Goal: Task Accomplishment & Management: Complete application form

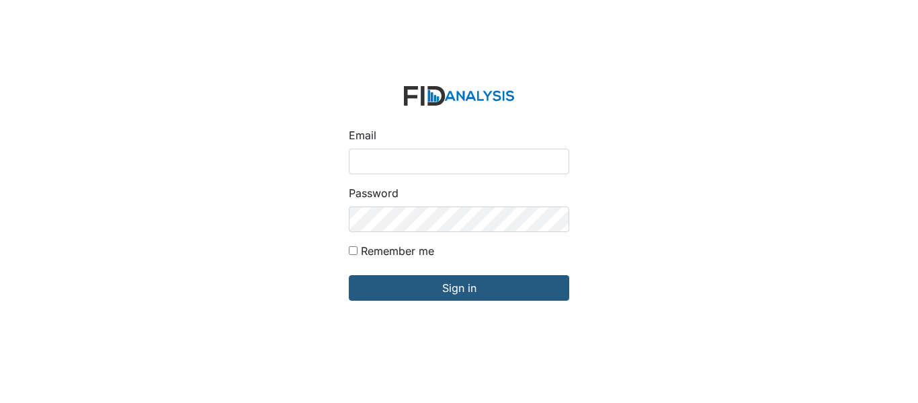
click at [480, 165] on input "Email" at bounding box center [459, 162] width 220 height 26
type input "[EMAIL_ADDRESS][DOMAIN_NAME]"
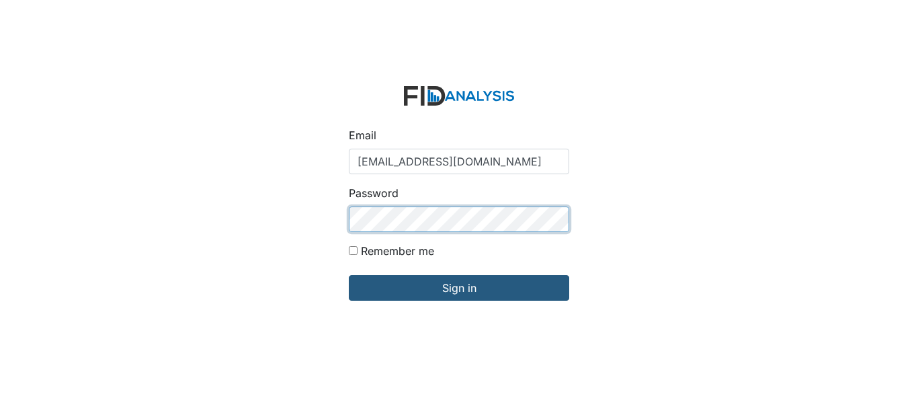
click at [349, 275] on input "Sign in" at bounding box center [459, 288] width 220 height 26
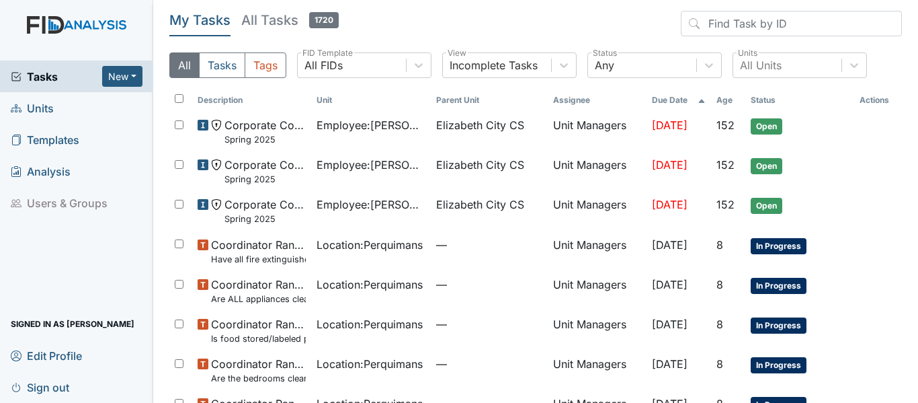
click at [47, 99] on span "Units" at bounding box center [32, 107] width 43 height 21
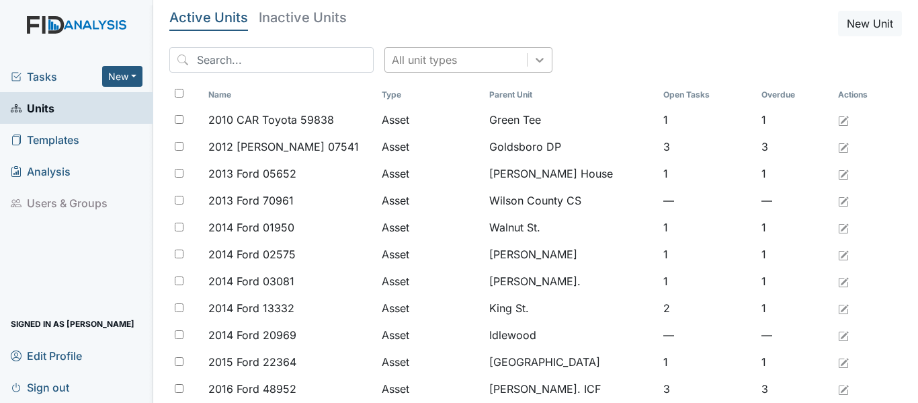
click at [536, 61] on icon at bounding box center [540, 60] width 8 height 5
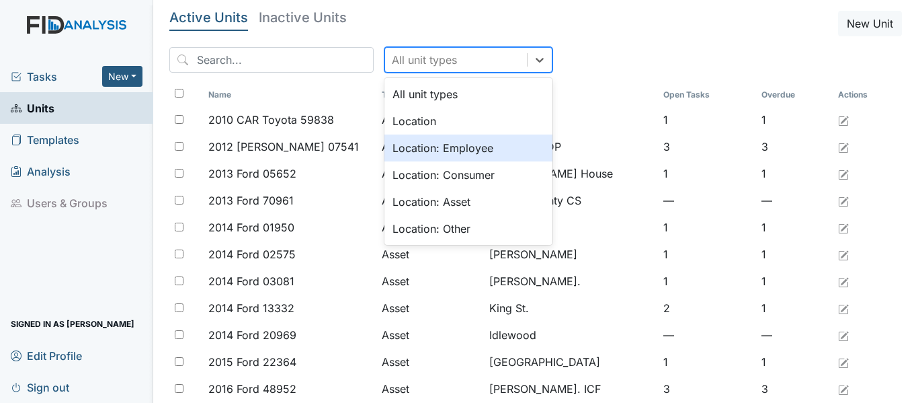
click at [420, 138] on div "Location: Employee" at bounding box center [468, 147] width 168 height 27
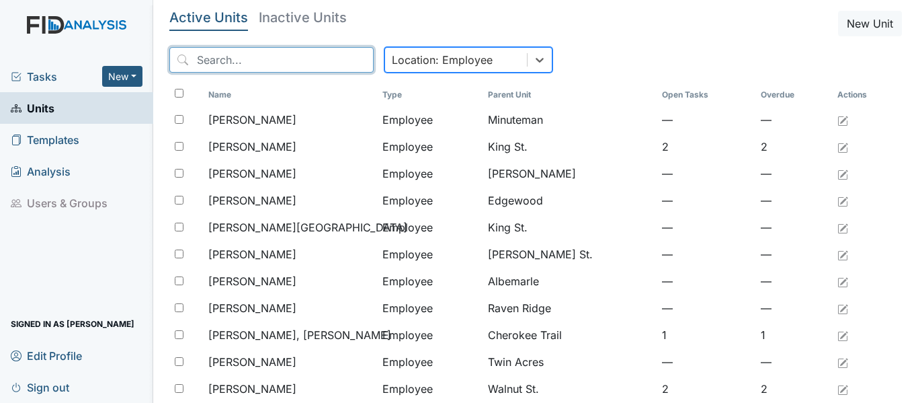
click at [247, 64] on input "search" at bounding box center [271, 60] width 204 height 26
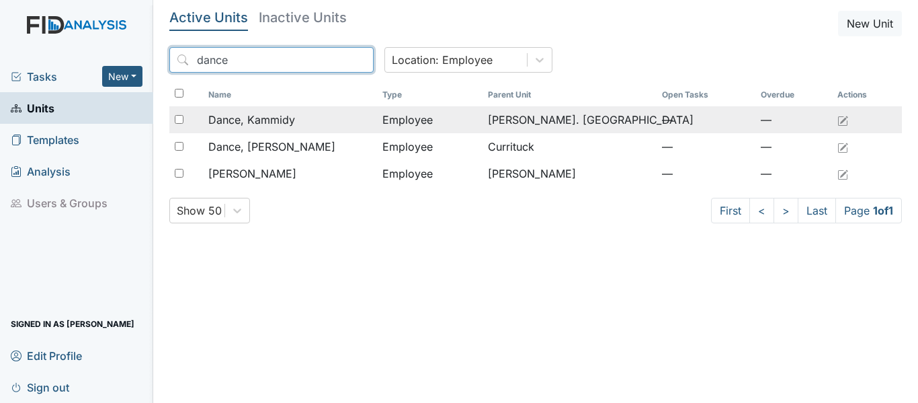
type input "dance"
click at [273, 119] on span "Dance, Kammidy" at bounding box center [251, 120] width 87 height 16
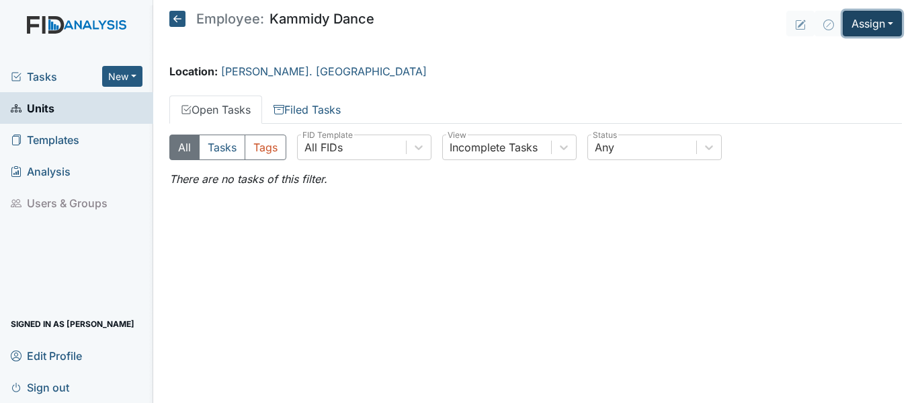
click at [883, 16] on button "Assign" at bounding box center [872, 24] width 59 height 26
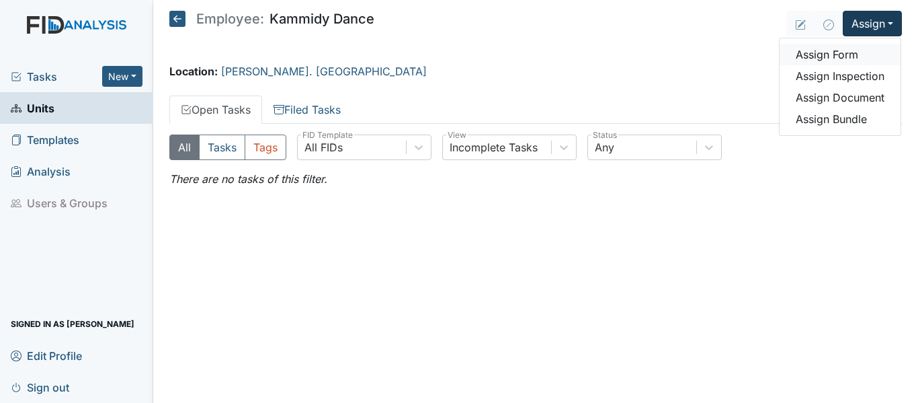
click at [846, 62] on link "Assign Form" at bounding box center [840, 55] width 121 height 22
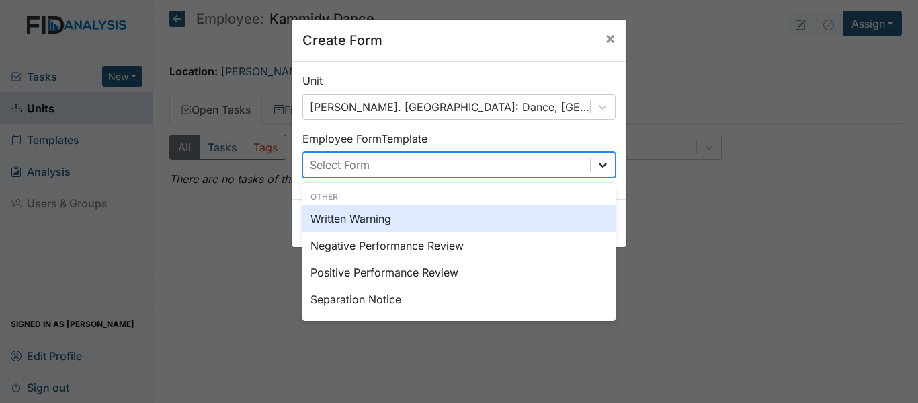
click at [598, 156] on div at bounding box center [603, 165] width 24 height 24
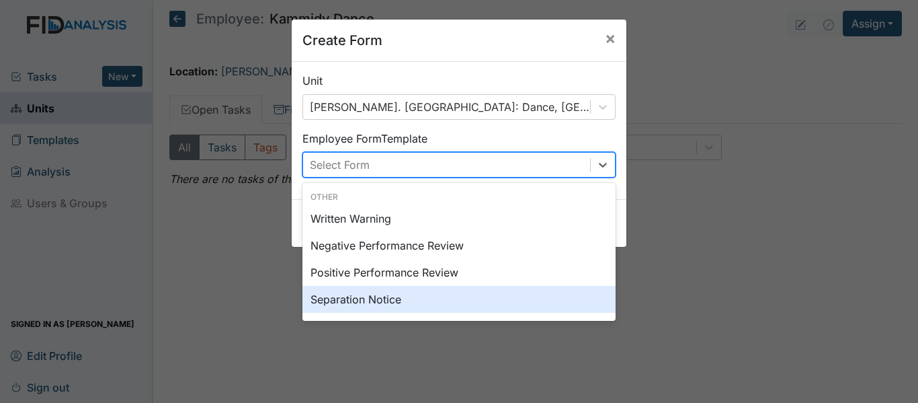
click at [383, 301] on div "Separation Notice" at bounding box center [458, 299] width 313 height 27
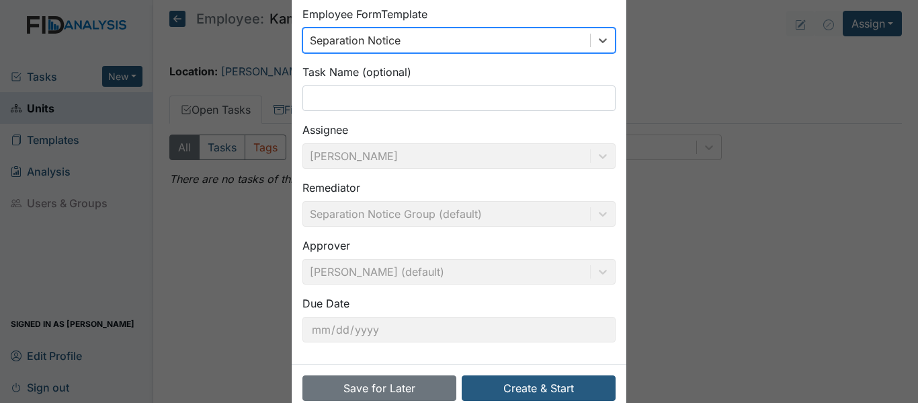
scroll to position [153, 0]
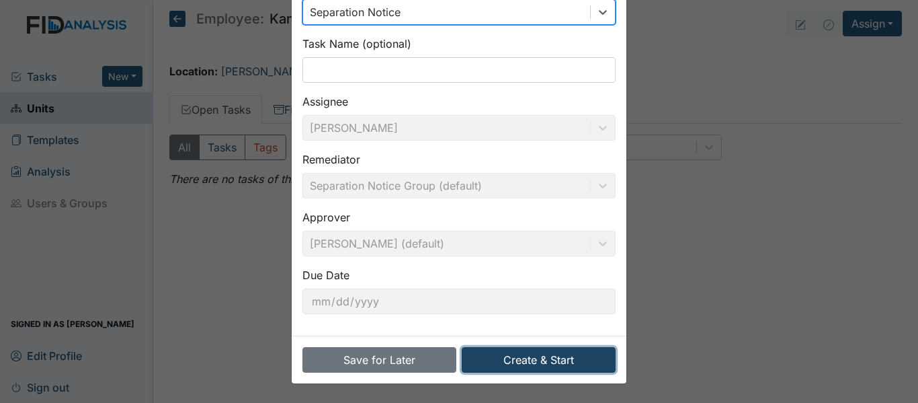
click at [579, 356] on button "Create & Start" at bounding box center [539, 360] width 154 height 26
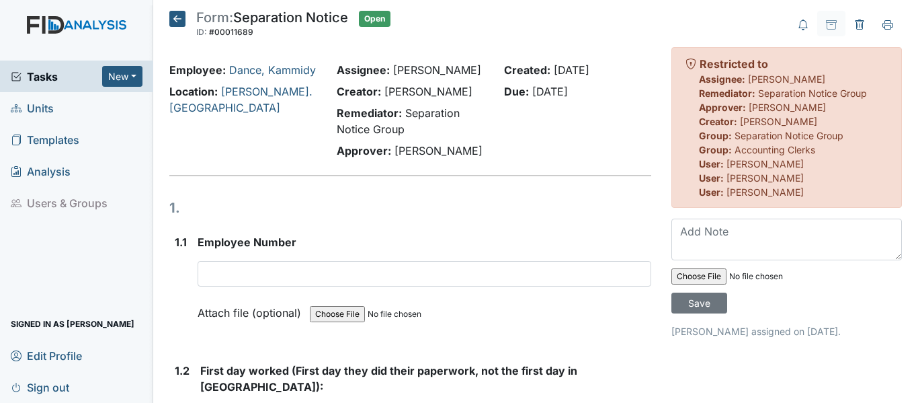
scroll to position [67, 0]
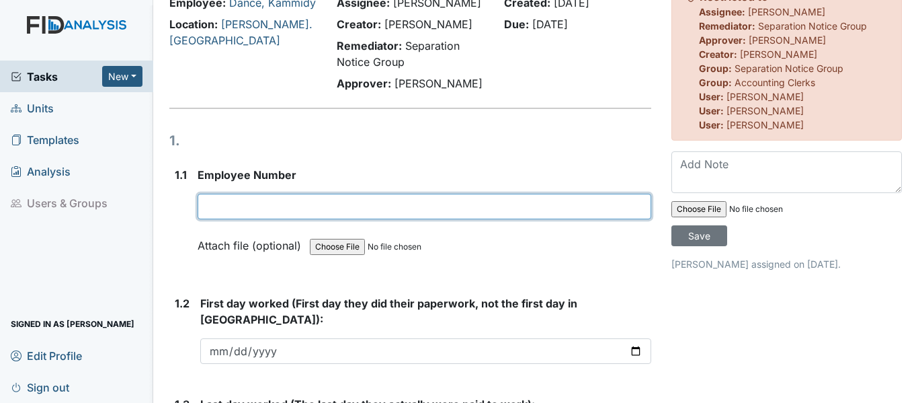
click at [269, 219] on input "text" at bounding box center [425, 207] width 454 height 26
type input "68250"
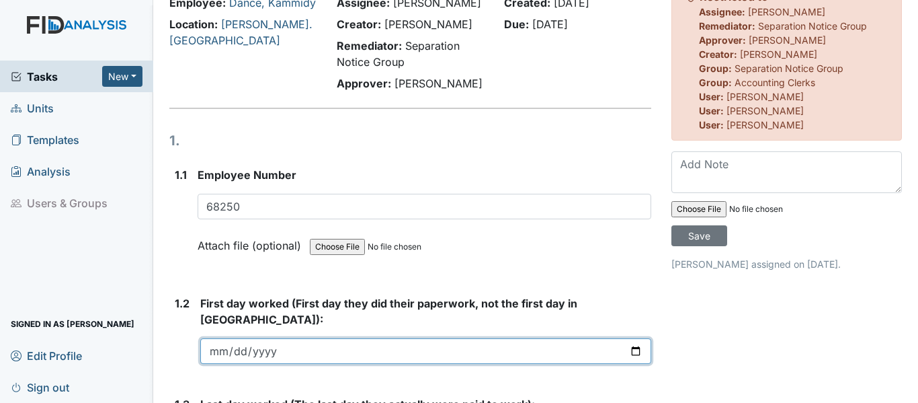
click at [210, 356] on input "date" at bounding box center [425, 351] width 451 height 26
type input "2023-08-01"
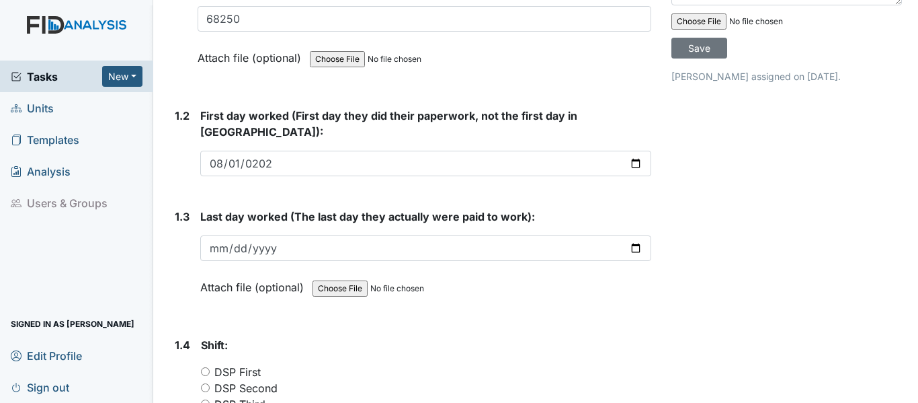
scroll to position [269, 0]
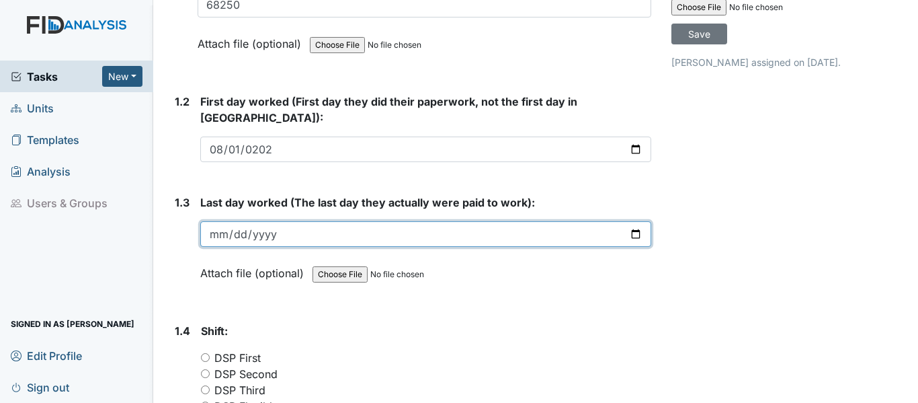
click at [218, 232] on input "date" at bounding box center [425, 234] width 451 height 26
type input "2025-07-24"
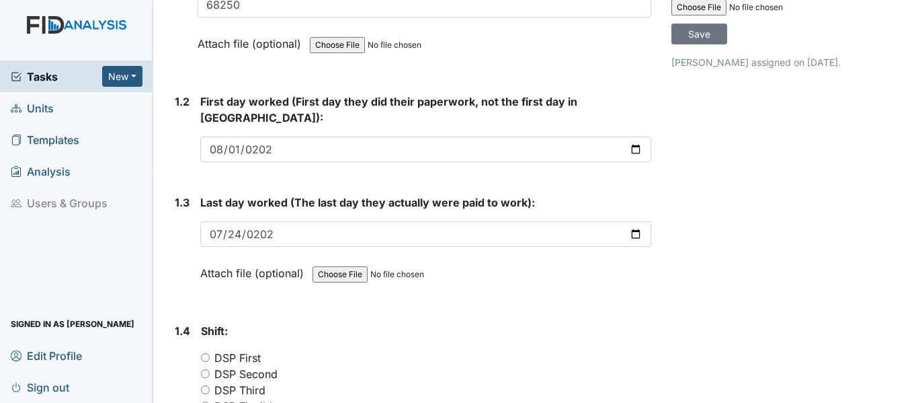
click at [582, 362] on div "DSP First" at bounding box center [426, 357] width 450 height 16
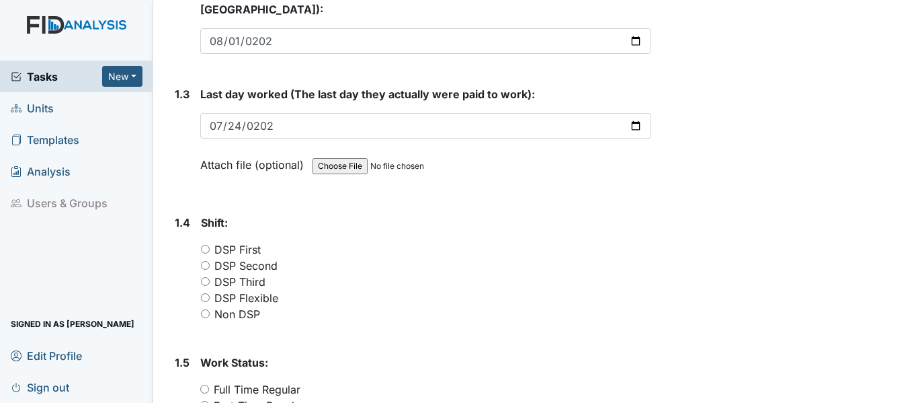
scroll to position [403, 0]
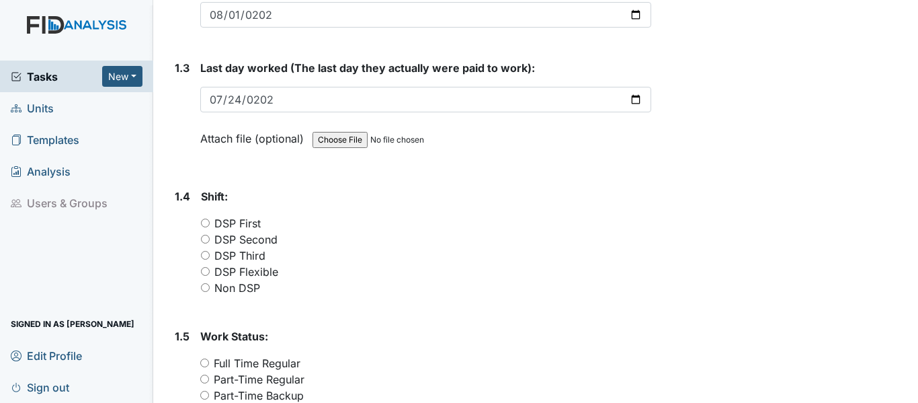
click at [206, 272] on input "DSP Flexible" at bounding box center [205, 271] width 9 height 9
radio input "true"
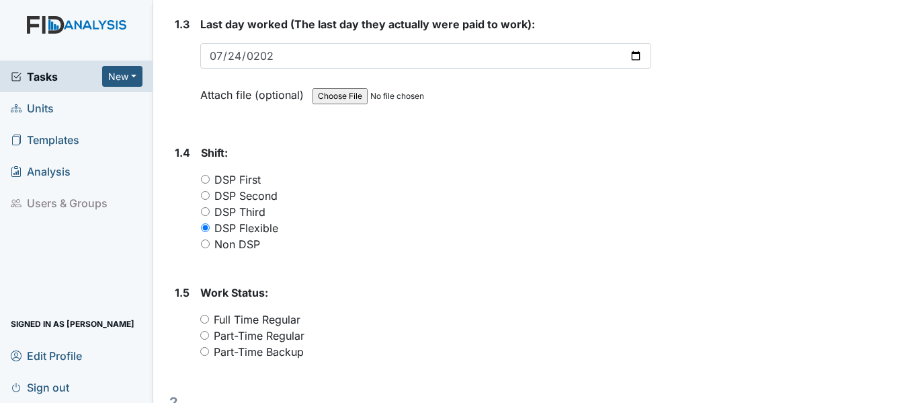
scroll to position [470, 0]
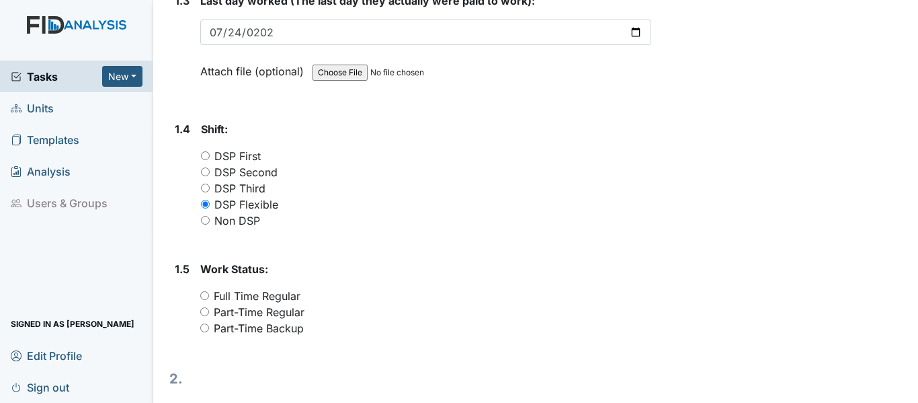
click at [203, 328] on input "Part-Time Backup" at bounding box center [204, 327] width 9 height 9
radio input "true"
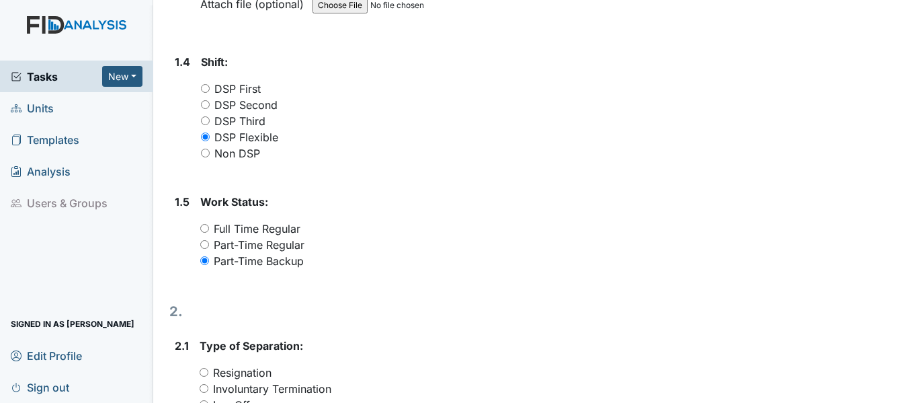
scroll to position [605, 0]
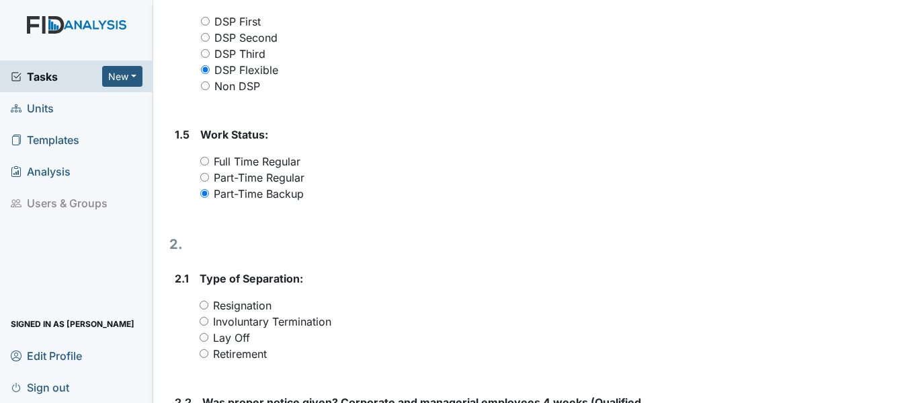
click at [202, 304] on input "Resignation" at bounding box center [204, 304] width 9 height 9
radio input "true"
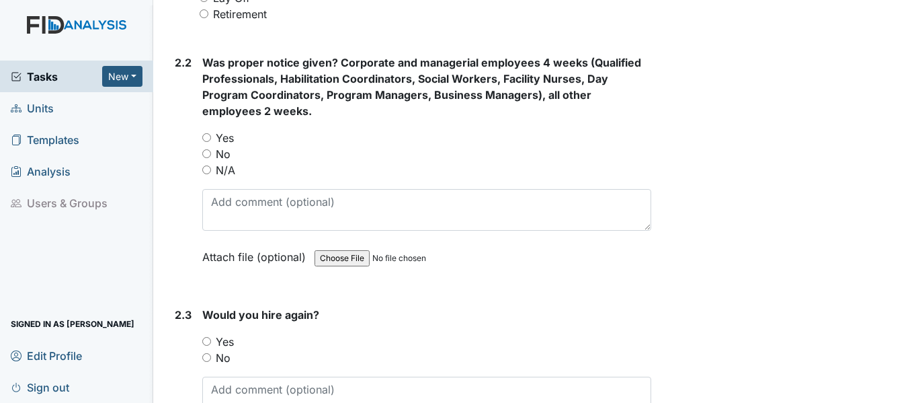
scroll to position [1008, 0]
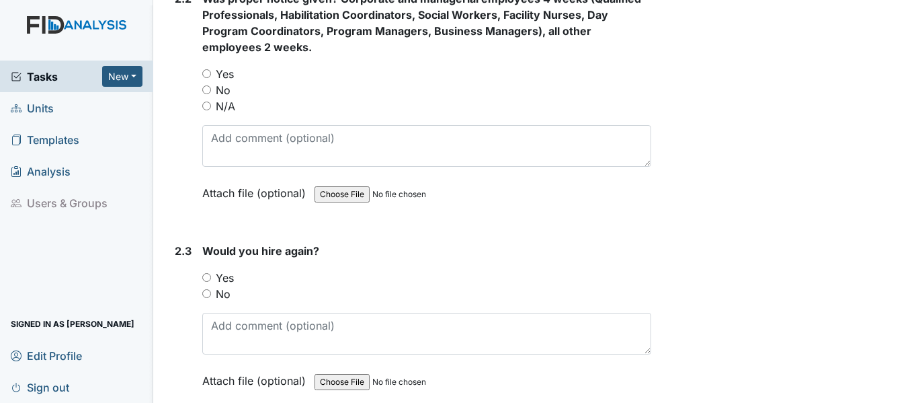
click at [208, 294] on input "No" at bounding box center [206, 293] width 9 height 9
radio input "true"
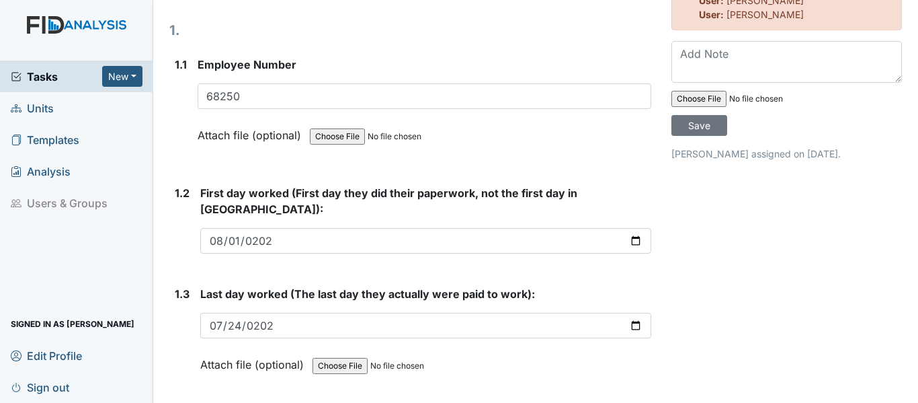
scroll to position [202, 0]
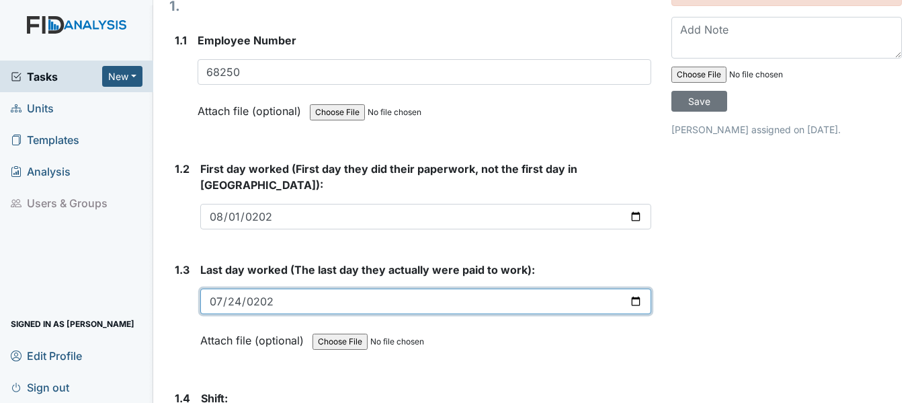
click at [629, 305] on input "2025-07-24" at bounding box center [425, 301] width 451 height 26
type input "2025-06-20"
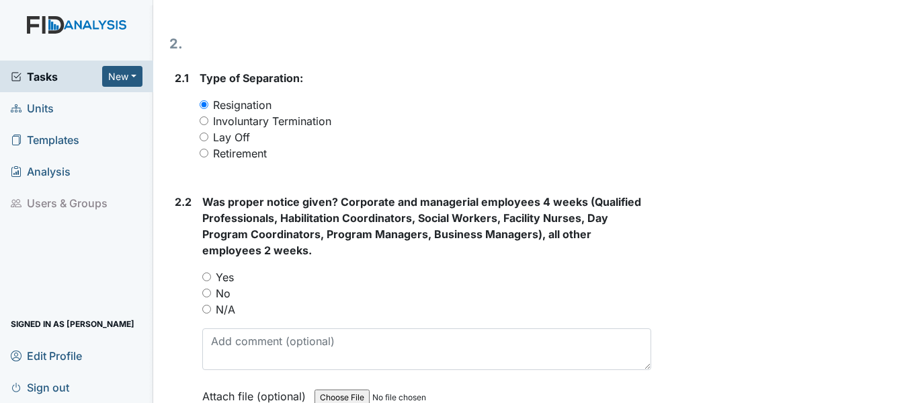
scroll to position [806, 0]
click at [211, 292] on input "No" at bounding box center [206, 291] width 9 height 9
radio input "true"
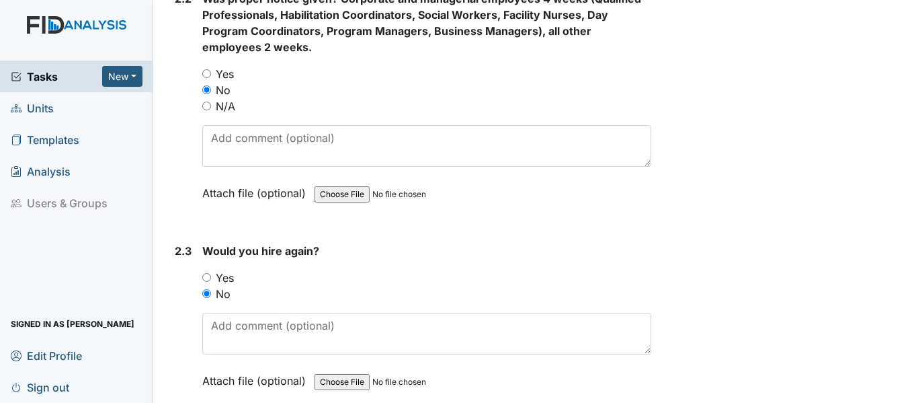
scroll to position [941, 0]
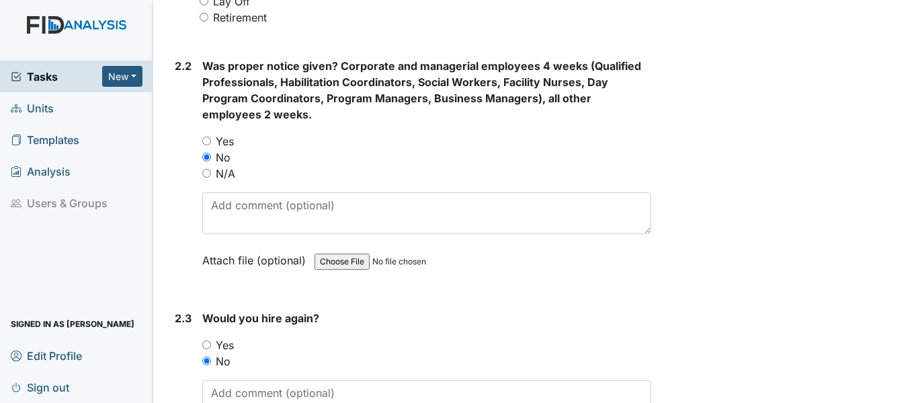
click at [337, 263] on input "file" at bounding box center [406, 261] width 183 height 32
click at [341, 263] on input "file" at bounding box center [406, 261] width 183 height 32
click at [331, 265] on input "file" at bounding box center [406, 261] width 183 height 32
type input "C:\fakepath\KD Resignation Text.pdf"
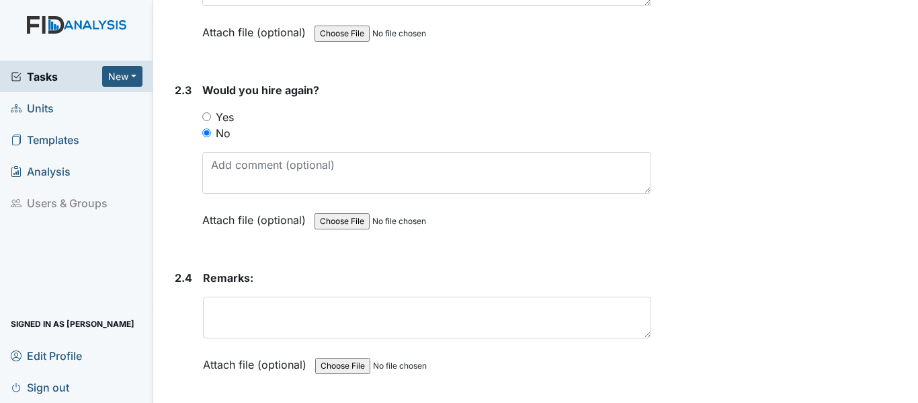
scroll to position [1210, 0]
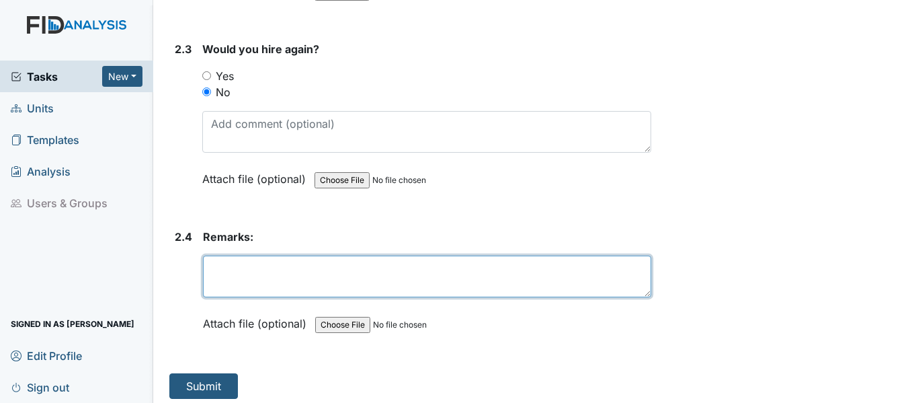
click at [241, 281] on textarea at bounding box center [427, 276] width 448 height 42
click at [312, 261] on textarea "Ms. Dance resigned" at bounding box center [427, 276] width 448 height 42
drag, startPoint x: 312, startPoint y: 263, endPoint x: 204, endPoint y: 266, distance: 108.2
click at [204, 266] on textarea "Ms. Dance resigned" at bounding box center [427, 276] width 448 height 42
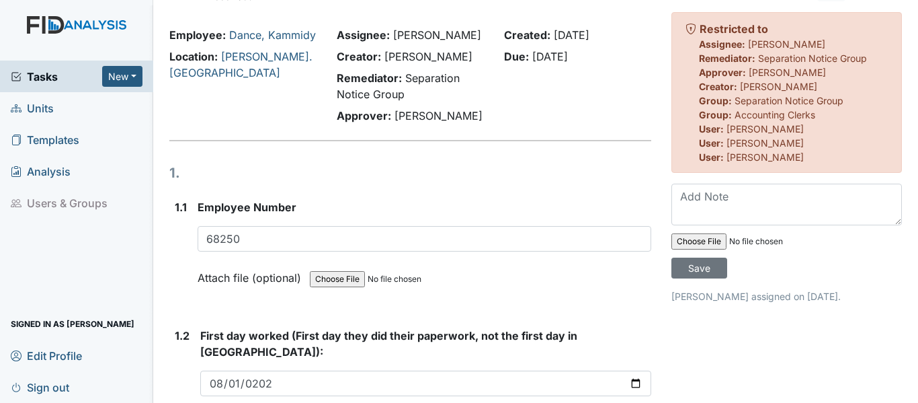
scroll to position [67, 0]
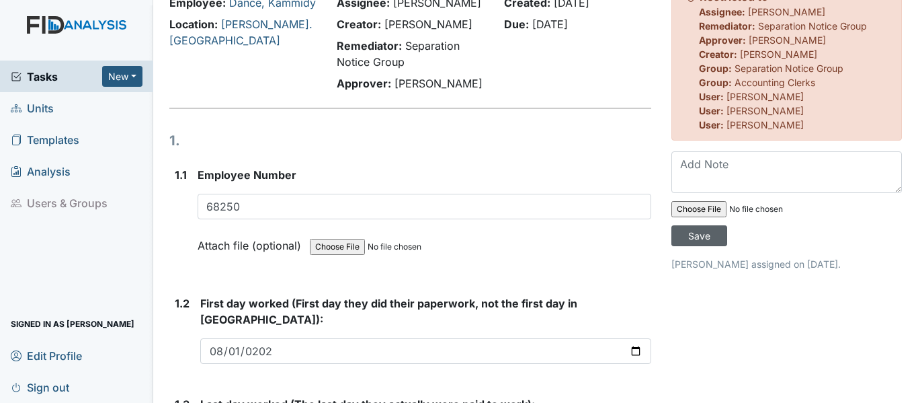
type textarea "n/a"
click at [684, 235] on input "Save" at bounding box center [699, 235] width 56 height 21
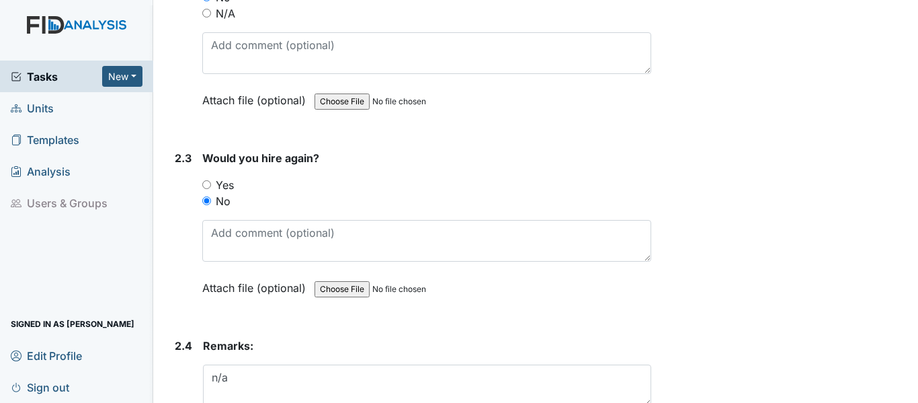
scroll to position [1216, 0]
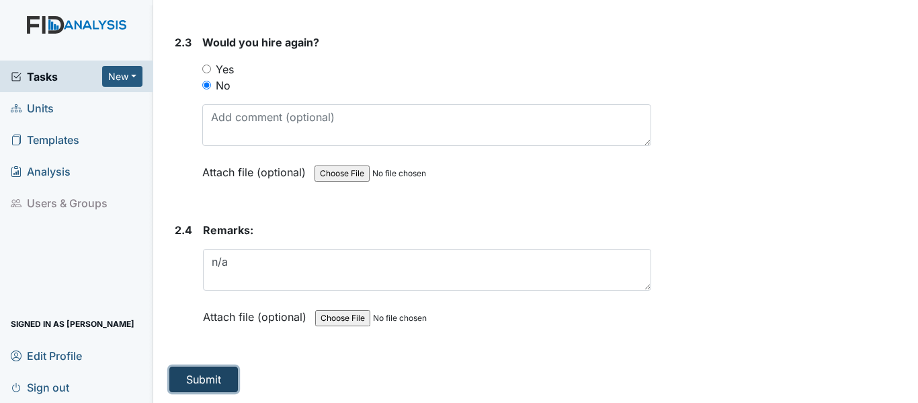
click at [198, 372] on button "Submit" at bounding box center [203, 379] width 69 height 26
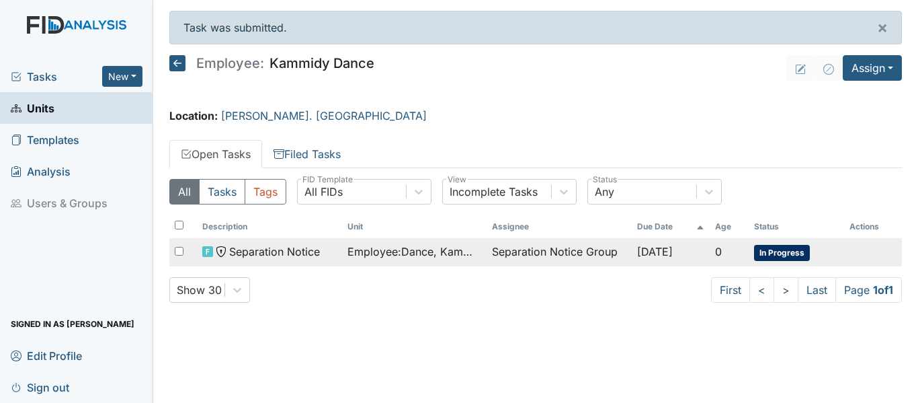
click at [388, 255] on span "Employee : Dance, Kammidy" at bounding box center [414, 251] width 134 height 16
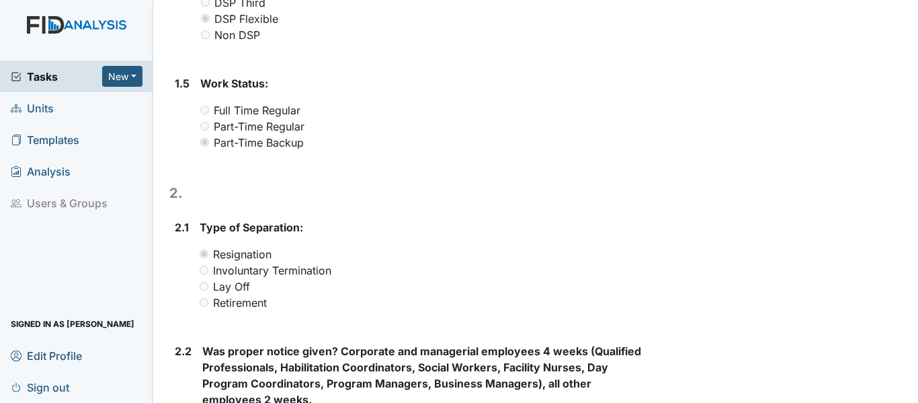
scroll to position [1008, 0]
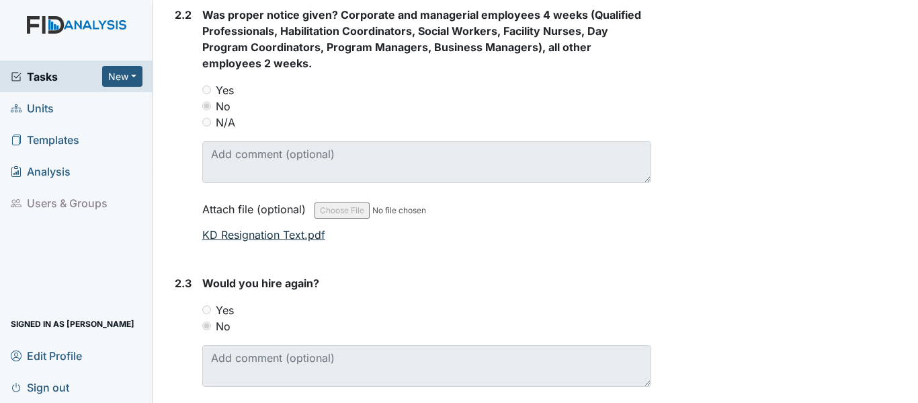
click at [288, 228] on link "KD Resignation Text.pdf" at bounding box center [263, 234] width 123 height 13
click at [57, 103] on link "Units" at bounding box center [76, 108] width 153 height 32
